Goal: Navigation & Orientation: Find specific page/section

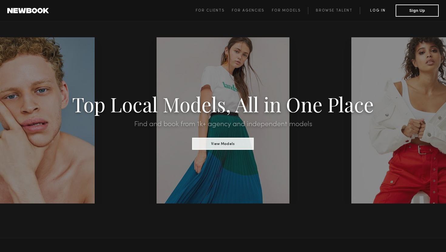
click at [381, 11] on link "Log in" at bounding box center [378, 10] width 36 height 7
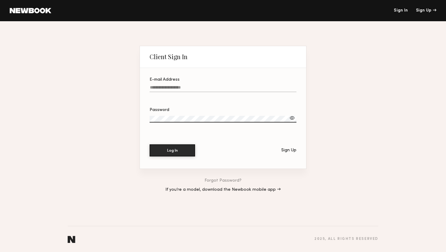
click at [208, 85] on label "E-mail Address" at bounding box center [223, 88] width 147 height 21
click at [208, 85] on input "E-mail Address" at bounding box center [223, 88] width 147 height 7
paste input "**********"
type input "**********"
click at [187, 152] on button "Log In" at bounding box center [173, 150] width 46 height 12
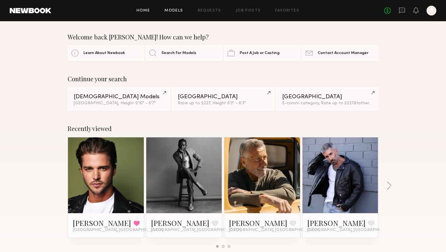
click at [176, 9] on link "Models" at bounding box center [173, 11] width 19 height 4
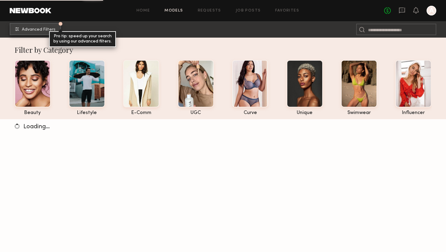
click at [49, 32] on button "Advanced Filters Pro tip: speed up your search by using our advanced filters." at bounding box center [35, 29] width 51 height 12
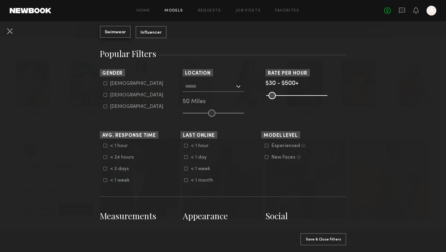
scroll to position [50, 0]
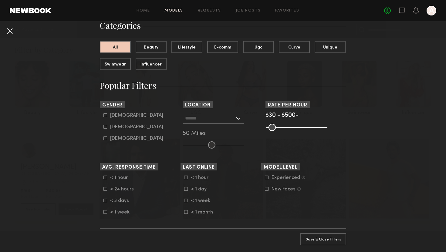
click at [7, 32] on button at bounding box center [10, 31] width 10 height 10
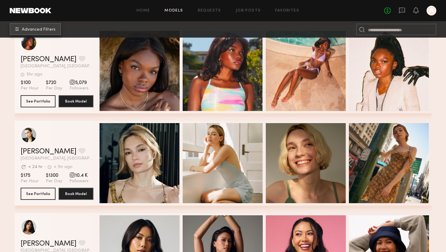
scroll to position [497, 0]
